Goal: Find specific page/section: Find specific page/section

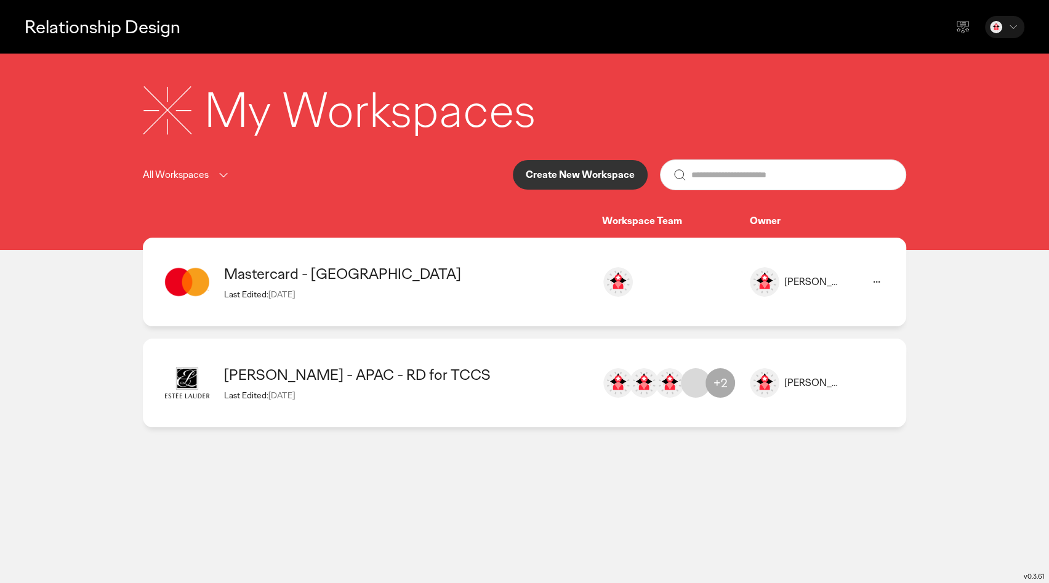
click at [398, 276] on div "Mastercard - [GEOGRAPHIC_DATA]" at bounding box center [407, 273] width 366 height 19
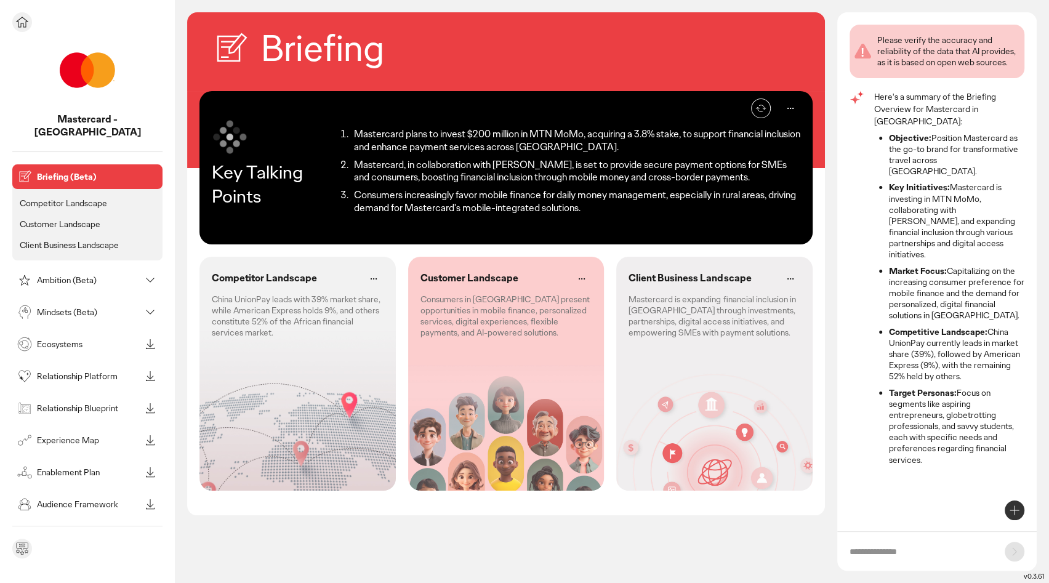
click at [81, 276] on p "Ambition (Beta)" at bounding box center [88, 280] width 103 height 9
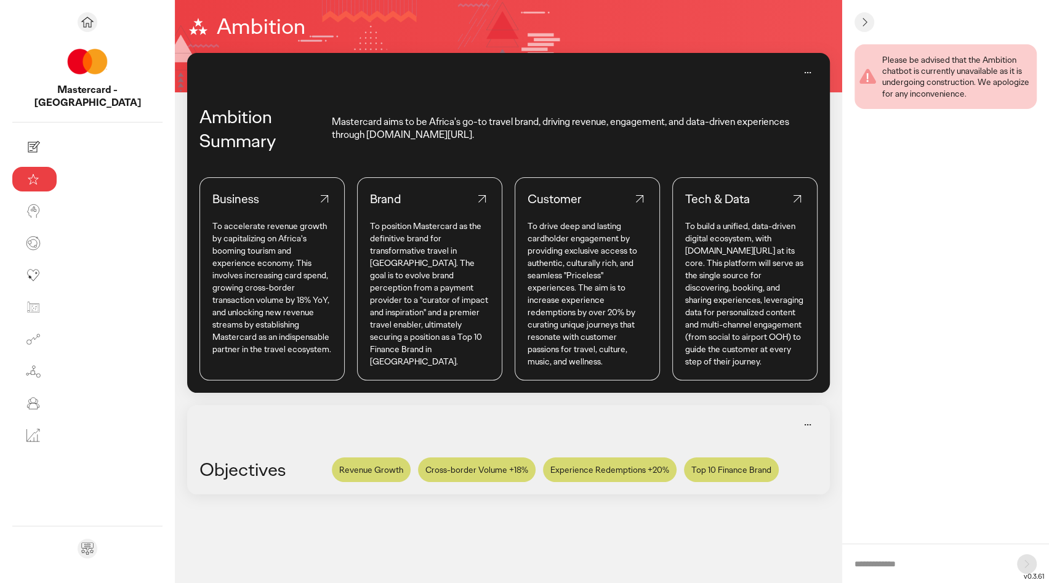
click at [317, 202] on icon at bounding box center [324, 198] width 15 height 15
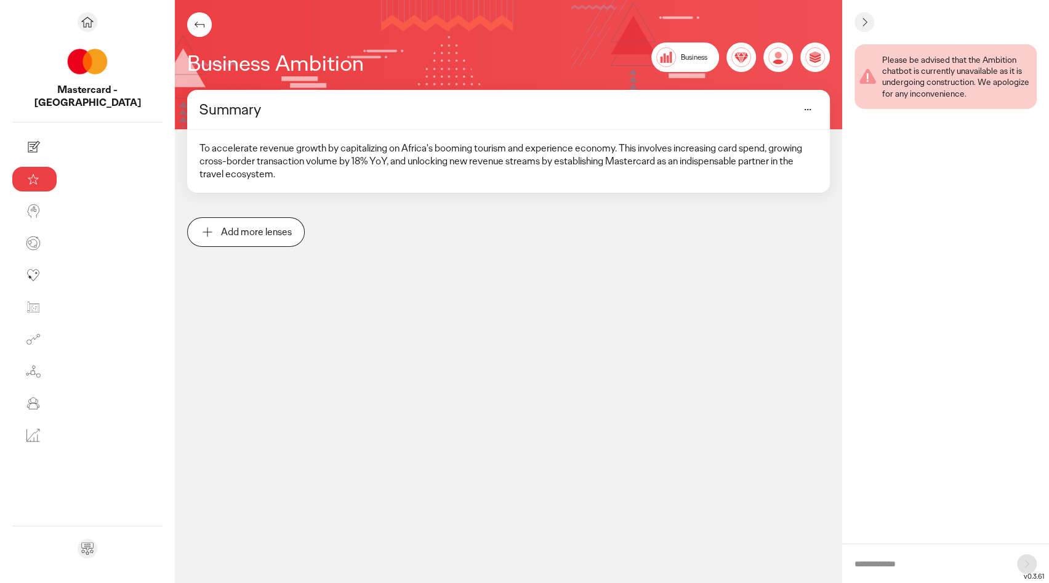
click at [187, 228] on button "Add more lenses" at bounding box center [246, 232] width 118 height 30
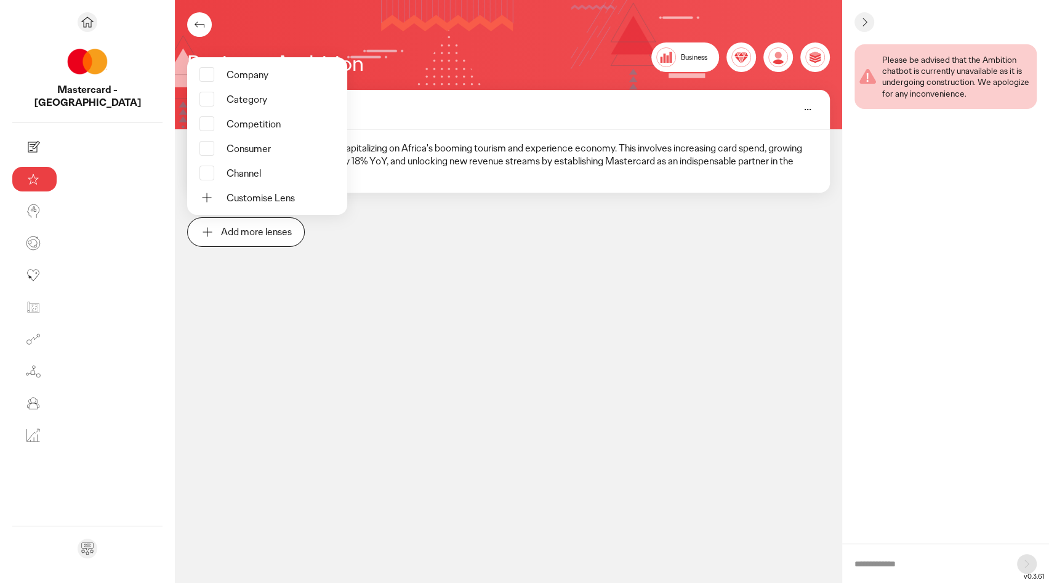
click at [227, 69] on div "Company" at bounding box center [248, 75] width 42 height 13
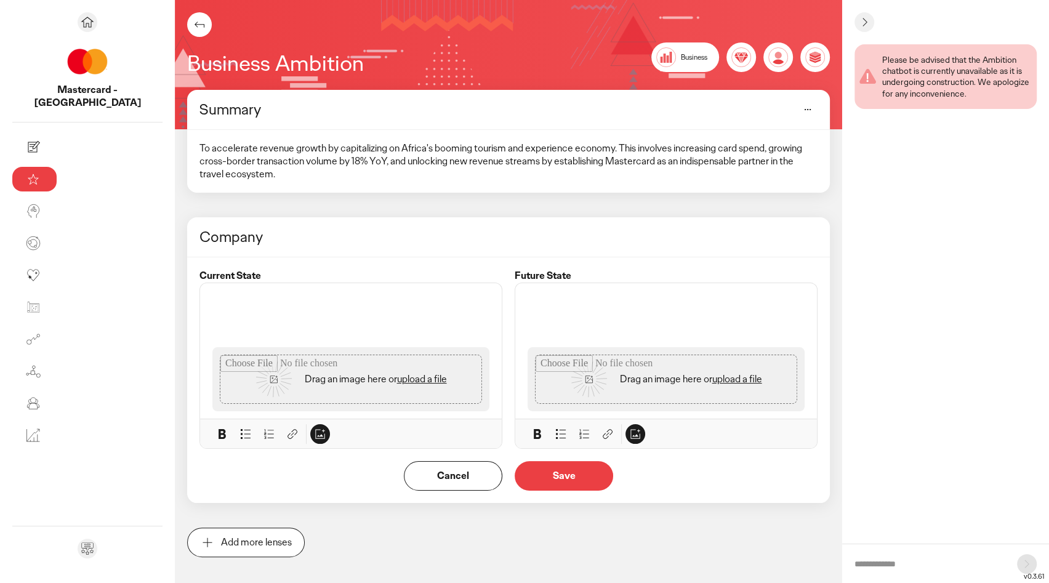
scroll to position [10, 0]
